Goal: Entertainment & Leisure: Consume media (video, audio)

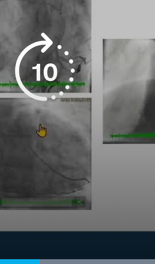
click at [6, 93] on div "Loaded : 97.84%" at bounding box center [76, 94] width 152 height 2
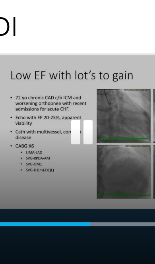
click at [70, 57] on icon "Video Player" at bounding box center [78, 55] width 16 height 16
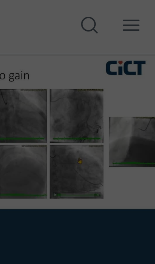
click at [27, 22] on div "Specialties Adult & Family Medicine Allergy, Asthma, Immunology Anesthesiology …" at bounding box center [77, 11] width 149 height 22
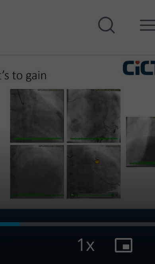
click at [43, 98] on div "Video Player" at bounding box center [77, 132] width 155 height 264
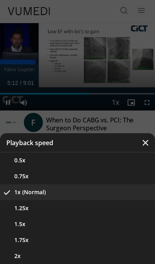
click at [145, 144] on icon "Video Player" at bounding box center [146, 143] width 8 height 8
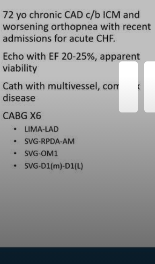
click at [70, 47] on icon "Video Player" at bounding box center [78, 55] width 16 height 16
